Goal: Task Accomplishment & Management: Manage account settings

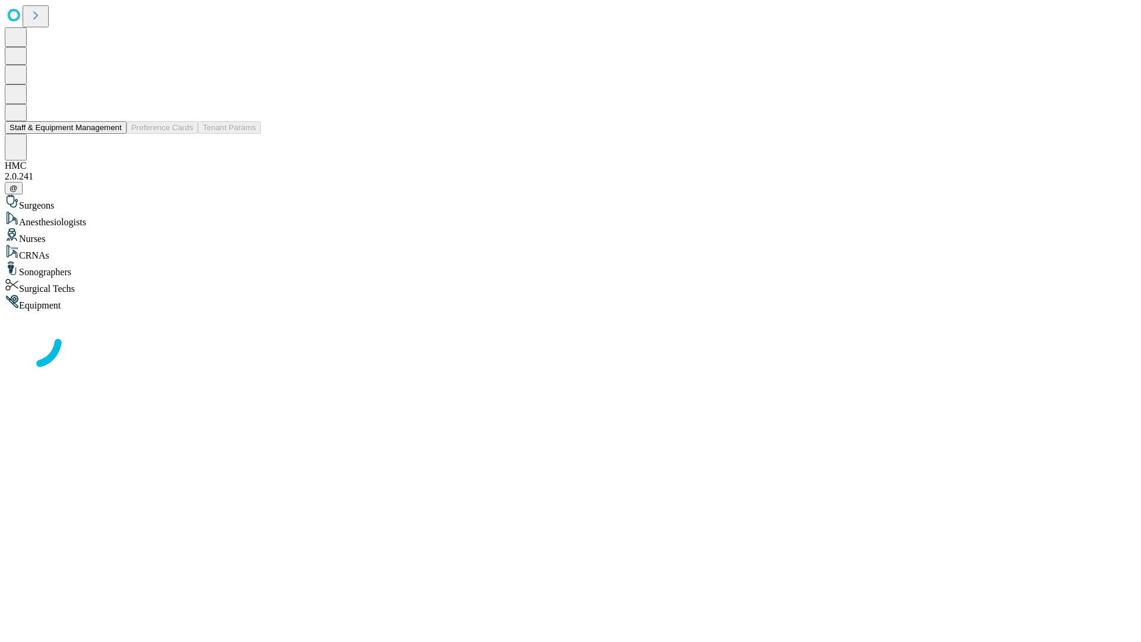
click at [114, 134] on button "Staff & Equipment Management" at bounding box center [66, 127] width 122 height 12
